Goal: Task Accomplishment & Management: Manage account settings

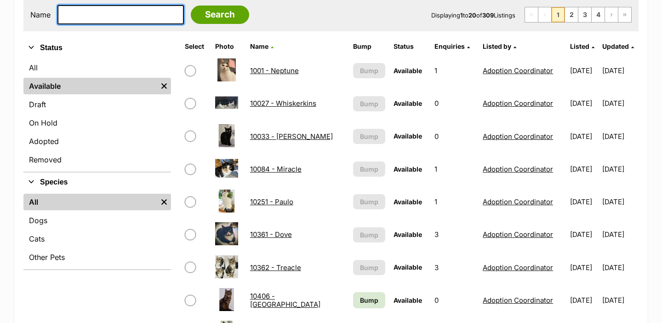
click at [116, 12] on input "text" at bounding box center [120, 14] width 126 height 19
type input "mil"
click at [191, 6] on input "Search" at bounding box center [220, 15] width 58 height 18
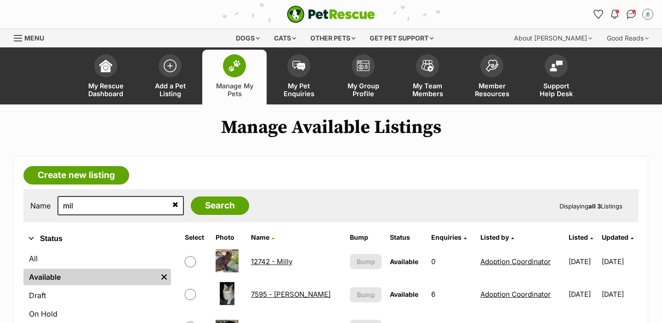
scroll to position [5, 0]
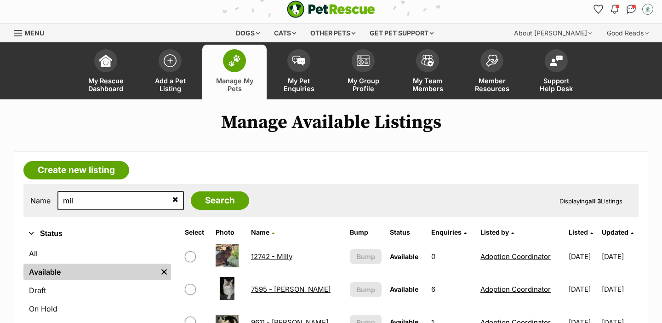
click at [285, 252] on link "12742 - Milly" at bounding box center [271, 256] width 41 height 9
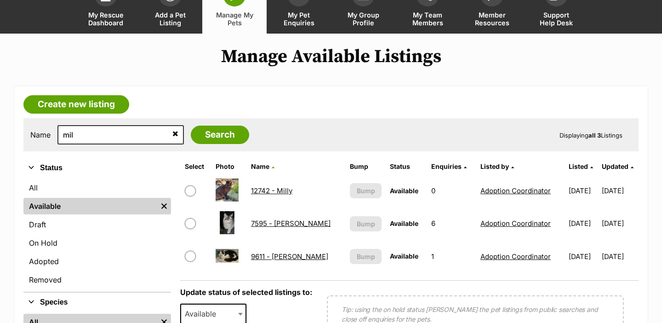
scroll to position [0, 0]
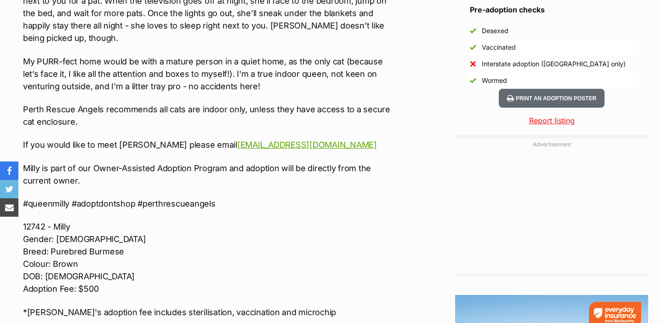
scroll to position [1031, 0]
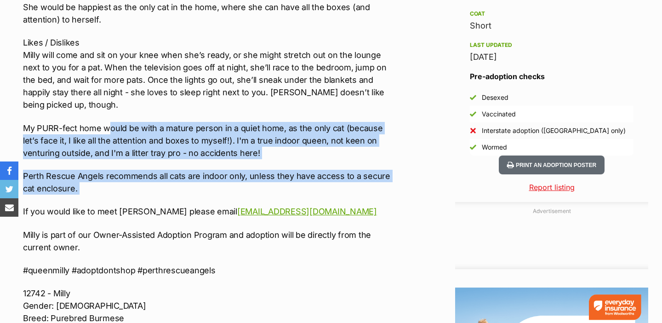
drag, startPoint x: 147, startPoint y: 184, endPoint x: 106, endPoint y: 115, distance: 80.0
click at [106, 115] on div "~*OWNER ASSISTED ADOPTION*~ 🍫👑 INTRODUCING MILLY 👑🍫 Nature Milly is a very quie…" at bounding box center [208, 127] width 371 height 587
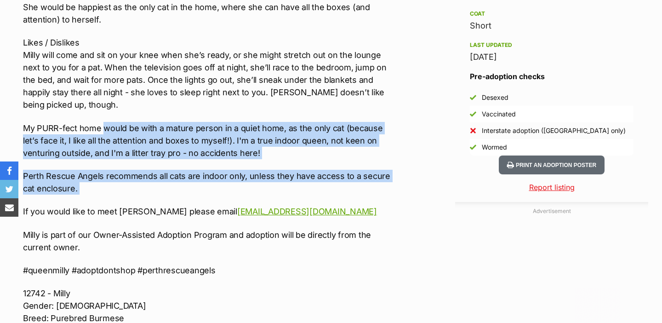
scroll to position [0, 0]
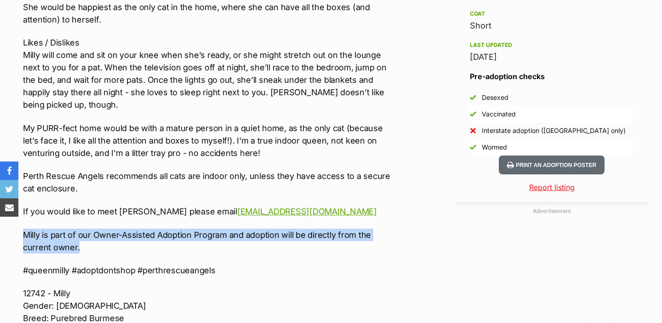
drag, startPoint x: 101, startPoint y: 237, endPoint x: 26, endPoint y: 225, distance: 75.8
click at [26, 228] on p "Milly is part of our Owner-Assisted Adoption Program and adoption will be direc…" at bounding box center [208, 240] width 371 height 25
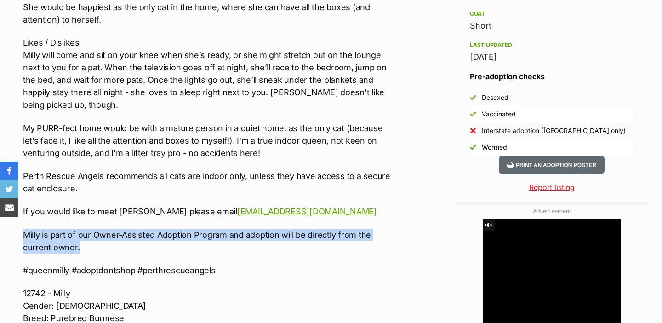
copy p "Milly is part of our Owner-Assisted Adoption Program and adoption will be direc…"
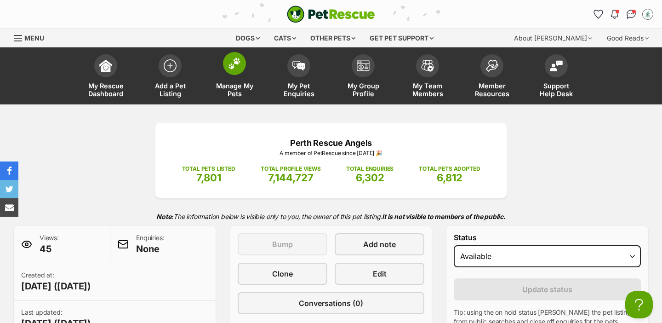
click at [235, 84] on span "Manage My Pets" at bounding box center [234, 90] width 41 height 16
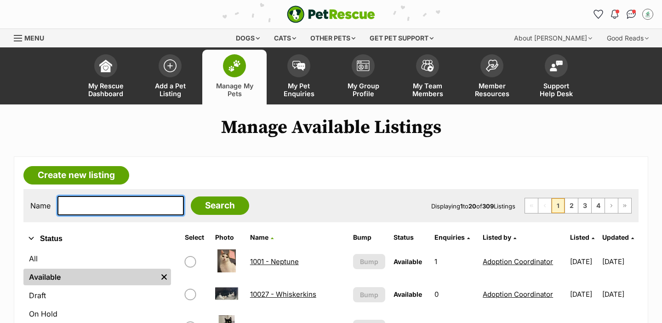
click at [130, 199] on input "text" at bounding box center [120, 205] width 126 height 19
type input "kev"
click at [191, 196] on input "Search" at bounding box center [220, 205] width 58 height 18
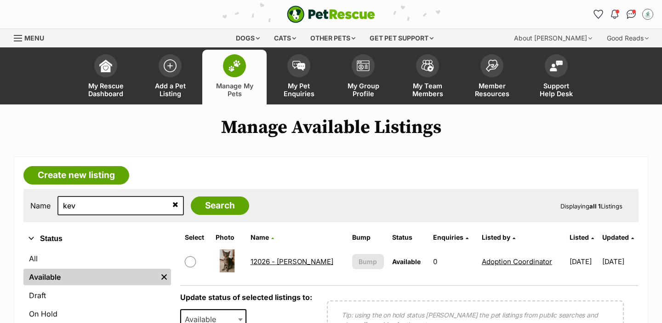
click at [268, 259] on link "12026 - [PERSON_NAME]" at bounding box center [292, 261] width 83 height 9
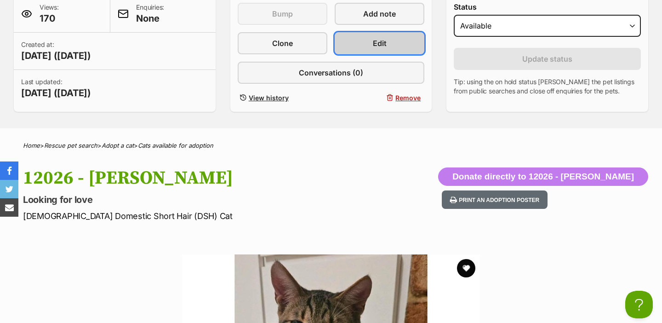
click at [377, 43] on span "Edit" at bounding box center [380, 43] width 14 height 11
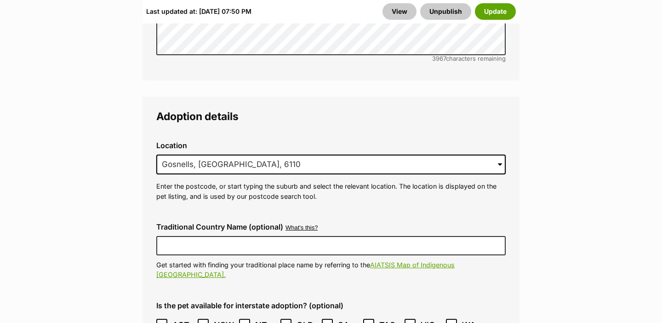
scroll to position [2837, 0]
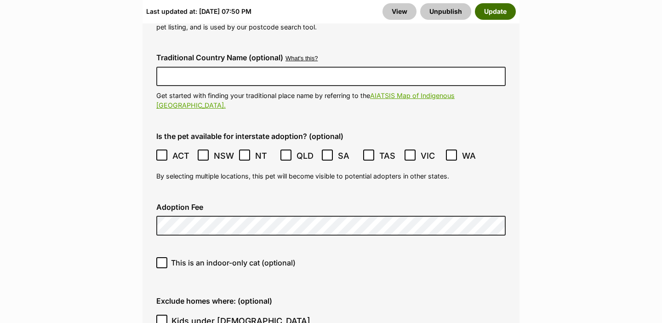
click at [497, 12] on button "Update" at bounding box center [495, 11] width 41 height 17
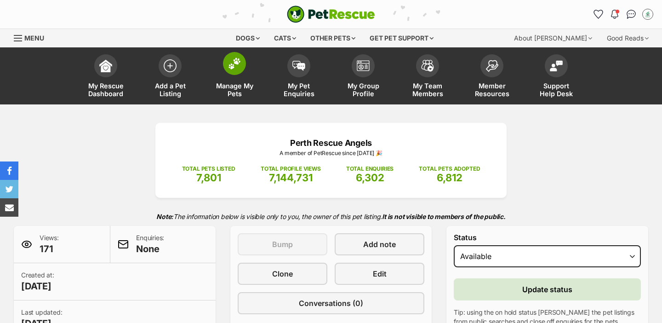
click at [221, 75] on link "Manage My Pets" at bounding box center [234, 77] width 64 height 55
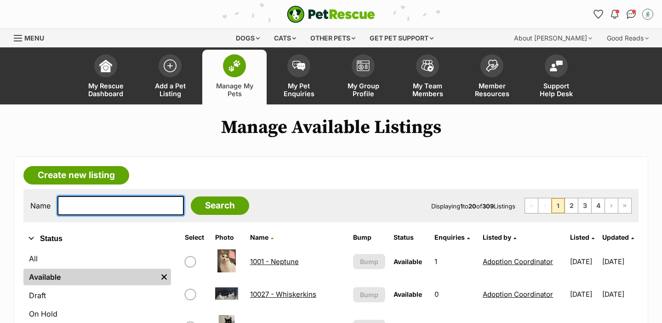
click at [95, 201] on input "text" at bounding box center [120, 205] width 126 height 19
type input "u"
type input "auv"
click at [191, 196] on input "Search" at bounding box center [220, 205] width 58 height 18
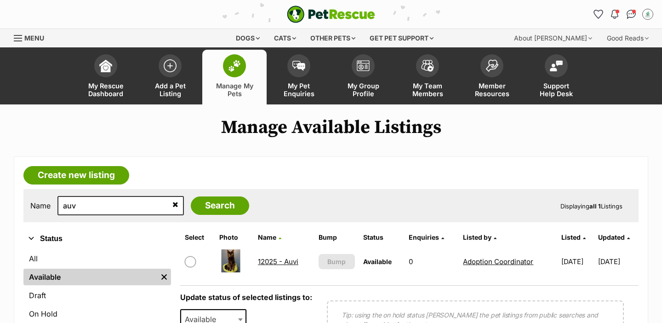
click at [266, 262] on link "12025 - Auvi" at bounding box center [278, 261] width 40 height 9
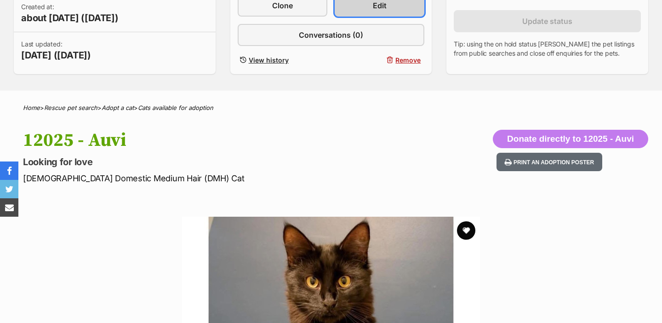
click at [365, 10] on link "Edit" at bounding box center [380, 5] width 90 height 22
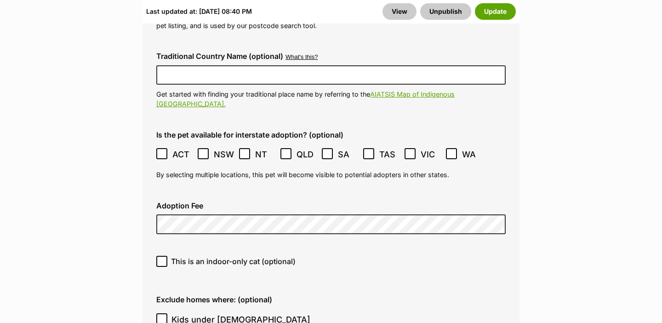
scroll to position [2923, 0]
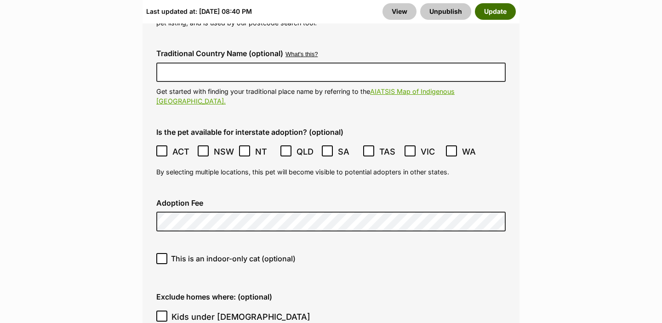
click at [483, 15] on button "Update" at bounding box center [495, 11] width 41 height 17
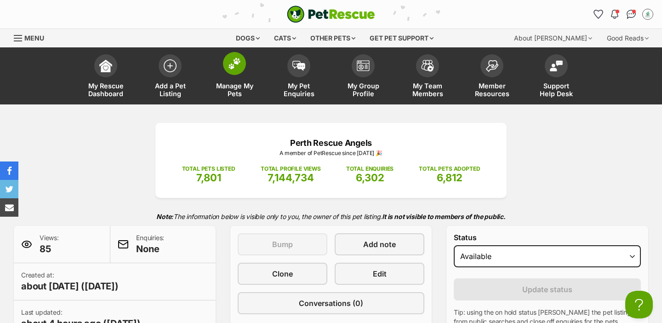
click at [214, 82] on span "Manage My Pets" at bounding box center [234, 90] width 41 height 16
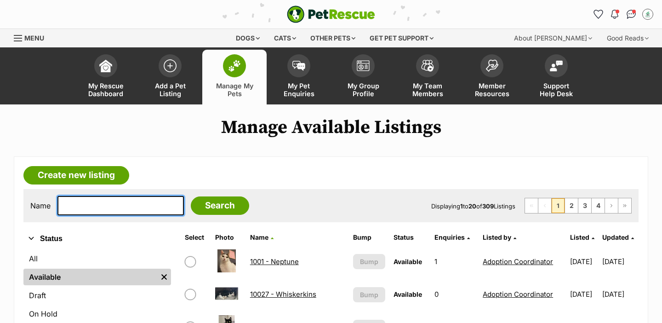
click at [87, 203] on input "text" at bounding box center [120, 205] width 126 height 19
type input "smi"
click at [191, 196] on input "Search" at bounding box center [220, 205] width 58 height 18
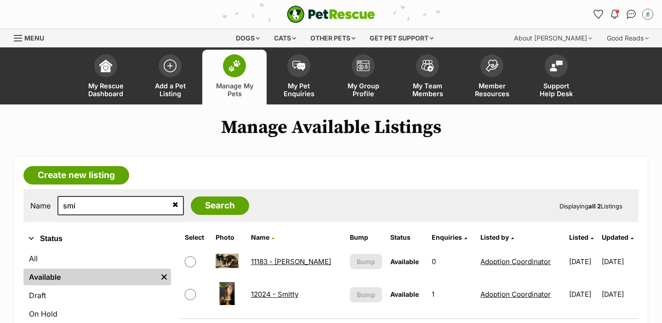
click at [270, 290] on link "12024 - Smitty" at bounding box center [274, 294] width 47 height 9
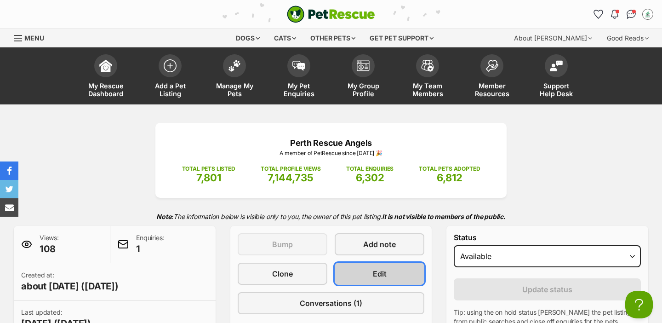
click at [371, 274] on link "Edit" at bounding box center [380, 274] width 90 height 22
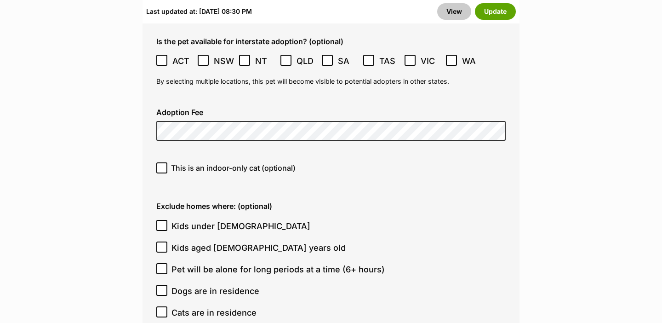
scroll to position [2903, 0]
click at [494, 16] on button "Update" at bounding box center [495, 11] width 41 height 17
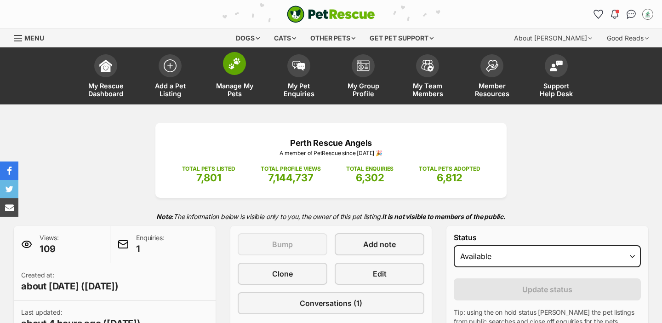
click at [237, 64] on img at bounding box center [234, 63] width 13 height 12
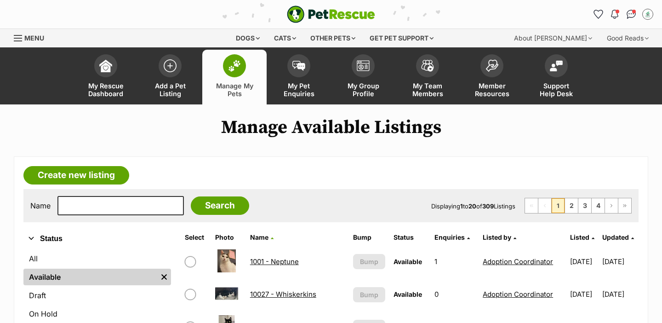
click at [239, 69] on img at bounding box center [234, 66] width 13 height 12
click at [649, 14] on img "My account" at bounding box center [648, 14] width 12 height 12
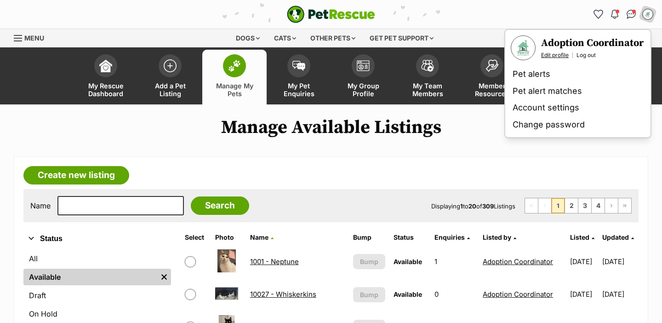
click at [545, 52] on link "Edit profile" at bounding box center [555, 54] width 28 height 7
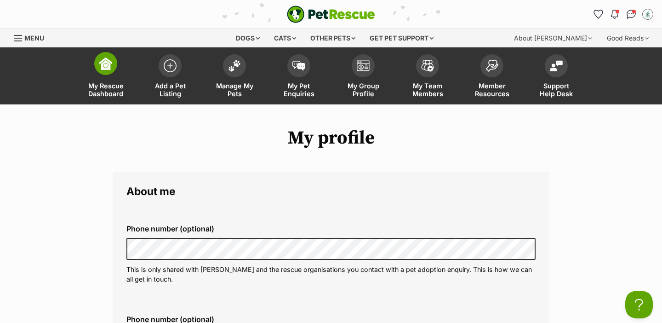
click at [103, 78] on link "My Rescue Dashboard" at bounding box center [106, 77] width 64 height 55
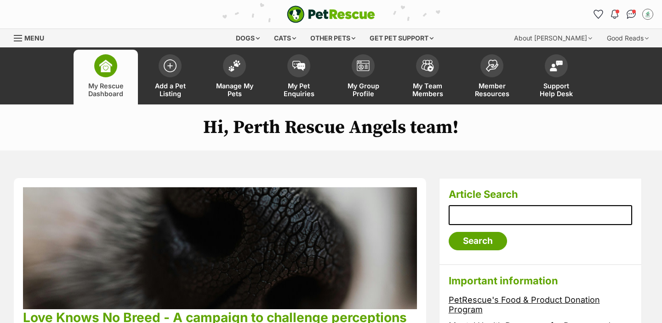
click at [14, 36] on div "Menu" at bounding box center [18, 37] width 9 height 7
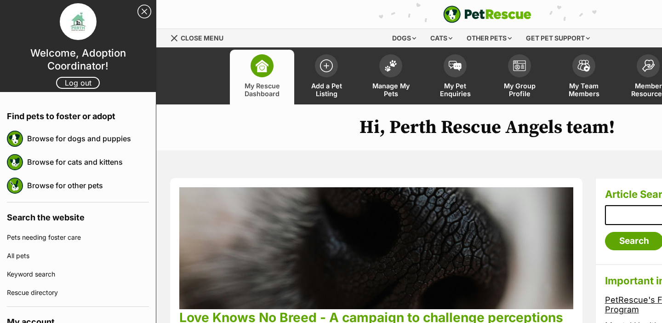
click at [144, 11] on link "Close Sidebar" at bounding box center [144, 12] width 14 height 14
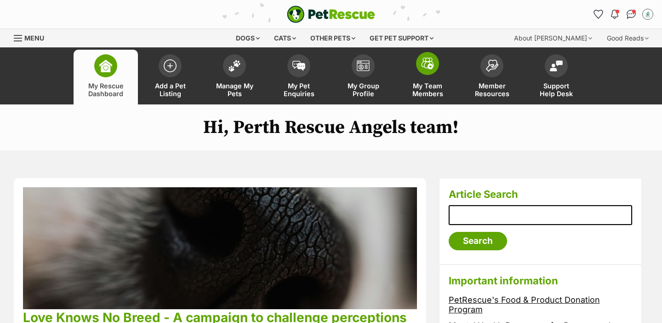
click at [413, 74] on link "My Team Members" at bounding box center [427, 77] width 64 height 55
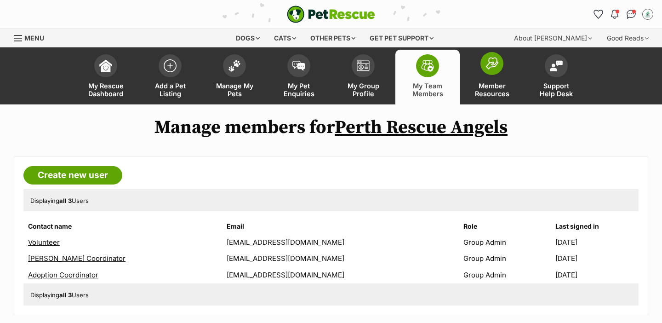
click at [476, 71] on link "Member Resources" at bounding box center [492, 77] width 64 height 55
click at [613, 14] on img "Notifications" at bounding box center [615, 14] width 10 height 11
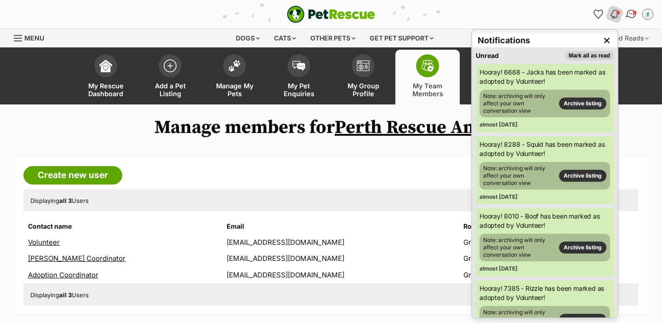
click at [634, 16] on img "Conversations" at bounding box center [631, 14] width 12 height 12
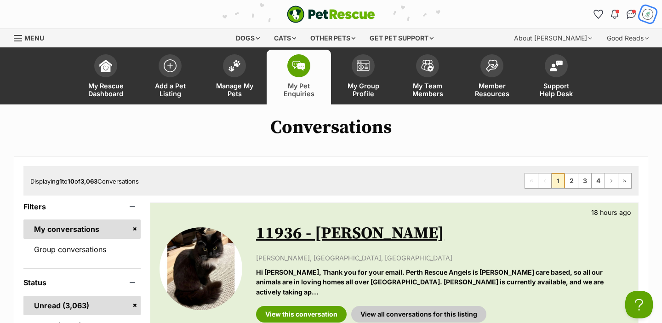
click at [645, 14] on img "My account" at bounding box center [648, 14] width 12 height 12
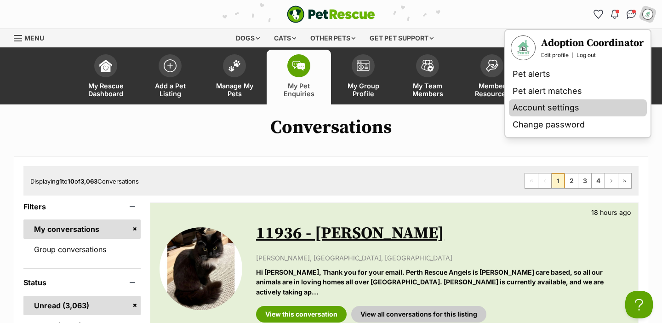
click at [570, 107] on link "Account settings" at bounding box center [578, 107] width 138 height 17
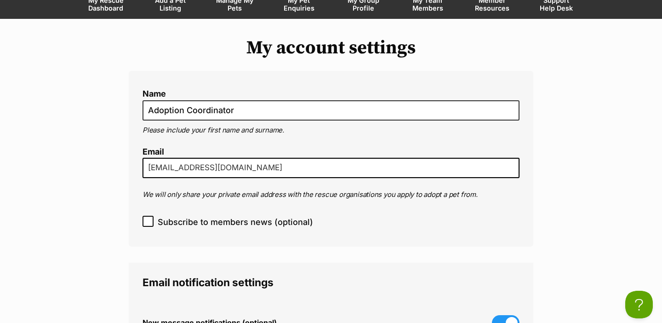
scroll to position [34, 0]
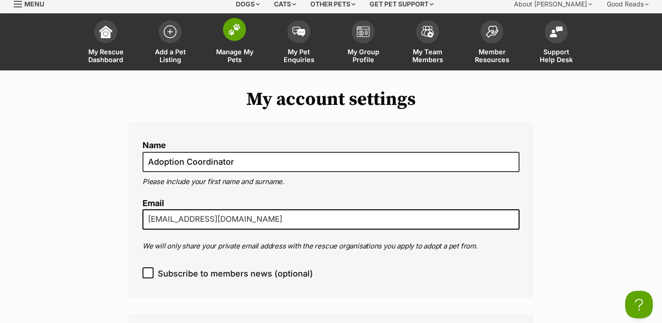
click at [252, 48] on span "Manage My Pets" at bounding box center [234, 56] width 41 height 16
